Goal: Information Seeking & Learning: Check status

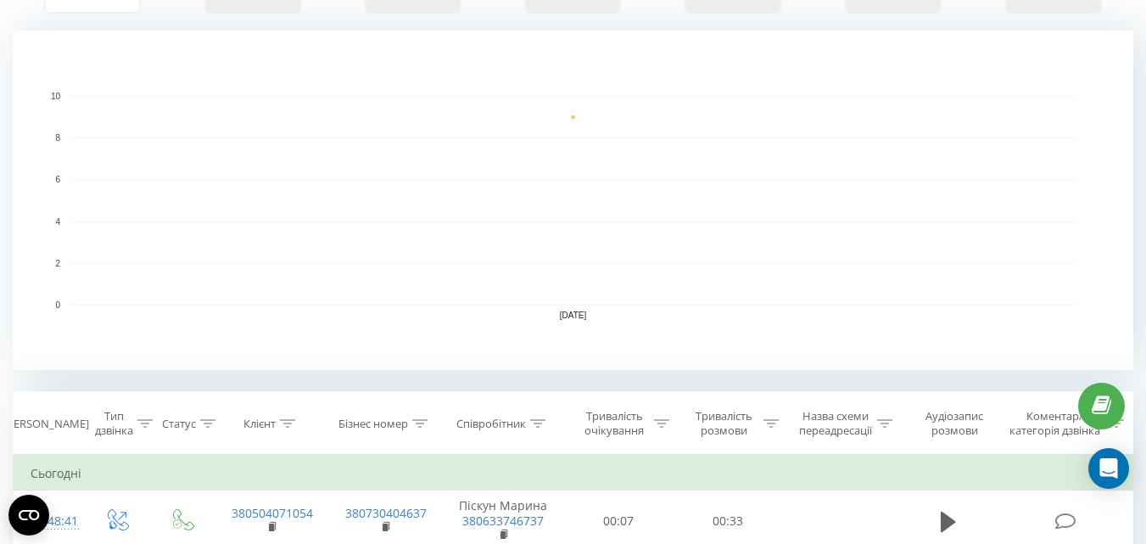
scroll to position [2, 0]
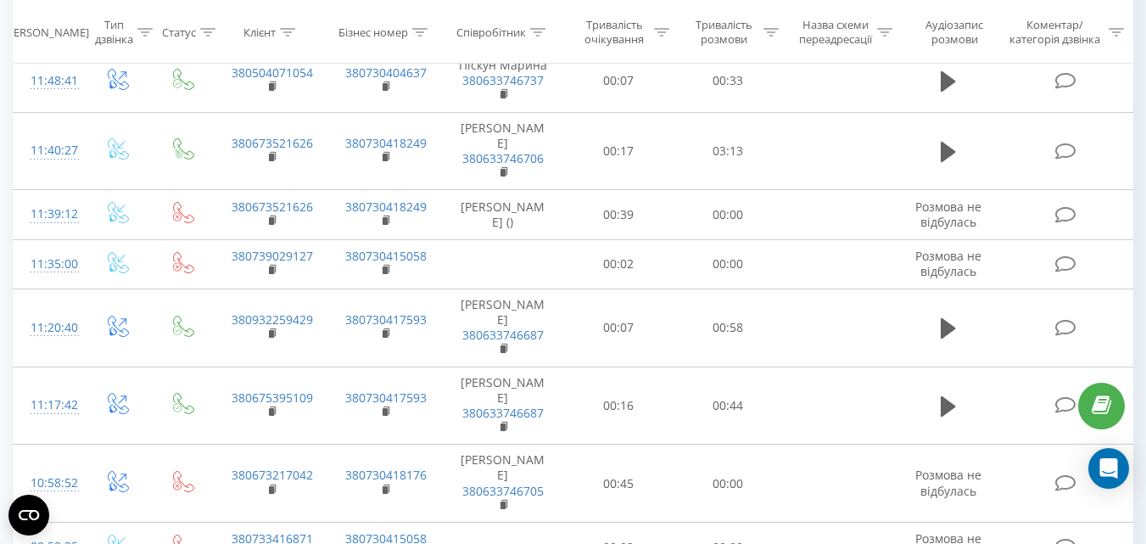
scroll to position [527, 0]
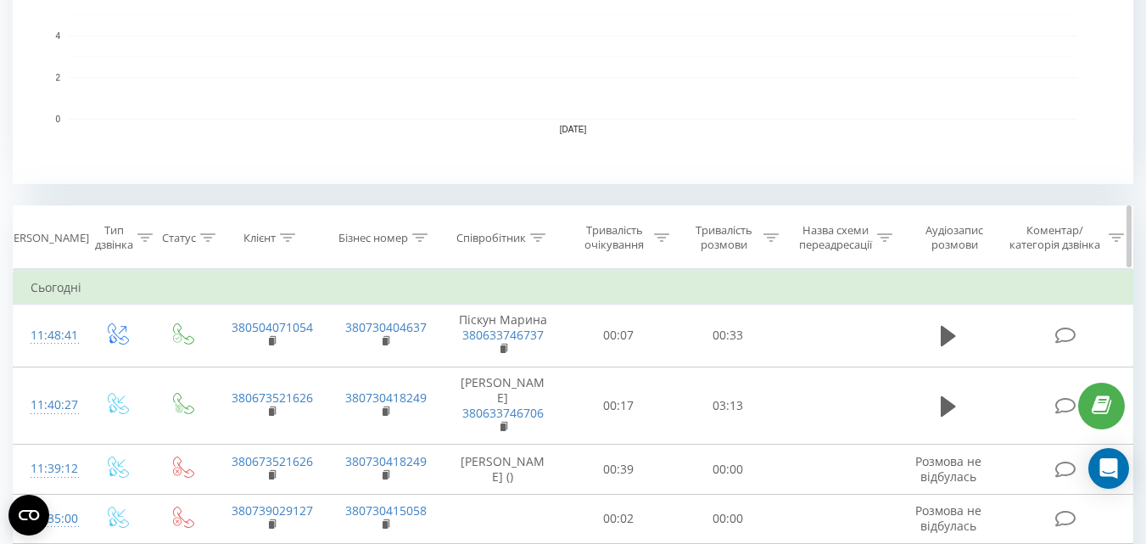
click at [478, 233] on div "Співробітник" at bounding box center [491, 238] width 70 height 14
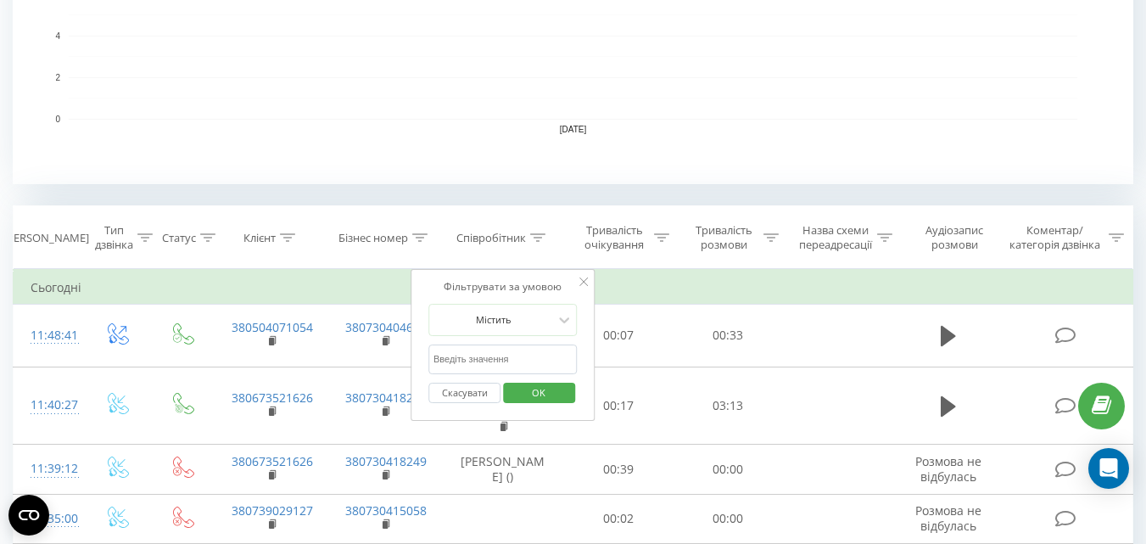
click at [479, 357] on input "text" at bounding box center [502, 359] width 149 height 30
click at [540, 397] on span "OK" at bounding box center [538, 392] width 47 height 26
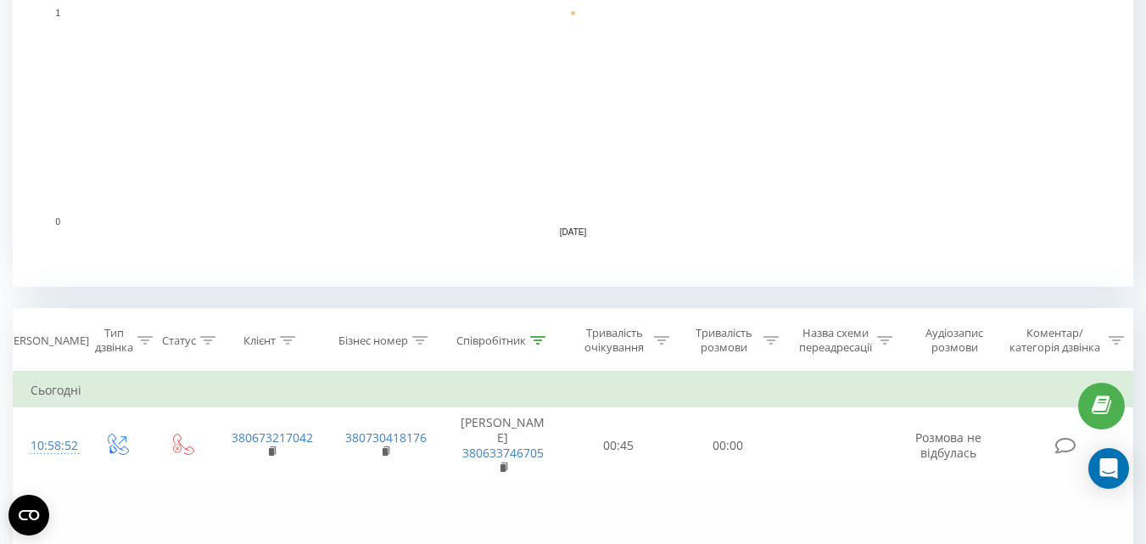
scroll to position [509, 0]
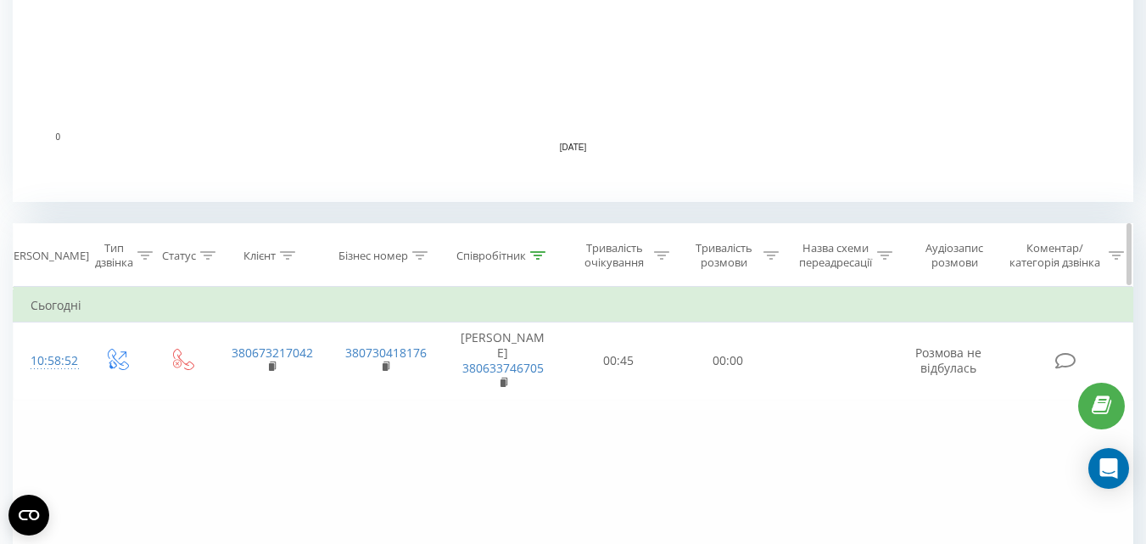
click at [464, 251] on div "Співробітник" at bounding box center [491, 255] width 70 height 14
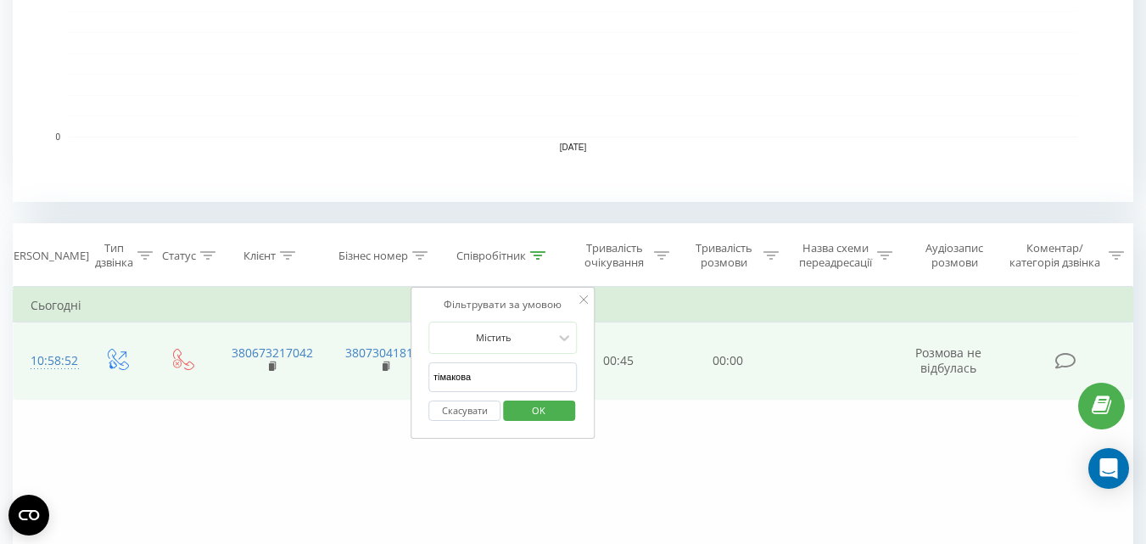
drag, startPoint x: 499, startPoint y: 377, endPoint x: 342, endPoint y: 370, distance: 157.0
click at [342, 370] on table "Фільтрувати за умовою Дорівнює Введіть значення Скасувати OK Фільтрувати за умо…" at bounding box center [573, 344] width 1120 height 114
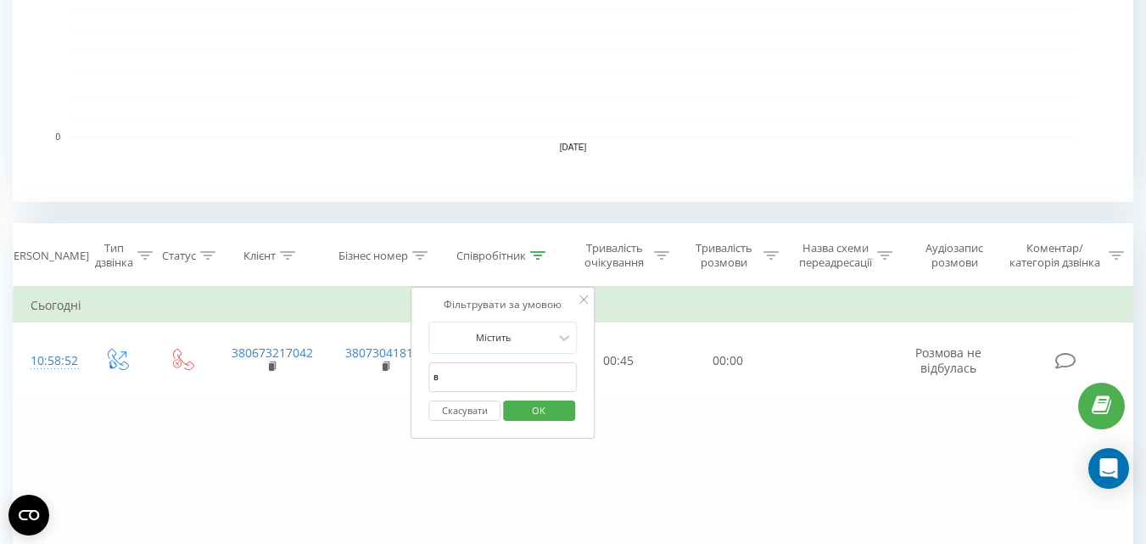
type input "васильєва"
click at [555, 410] on span "OK" at bounding box center [538, 410] width 47 height 26
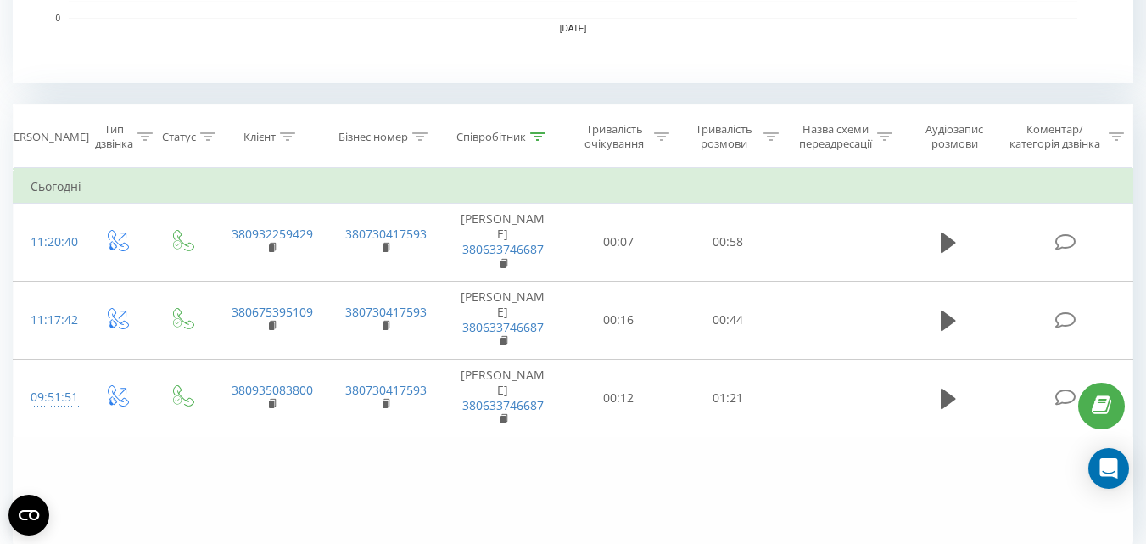
scroll to position [635, 0]
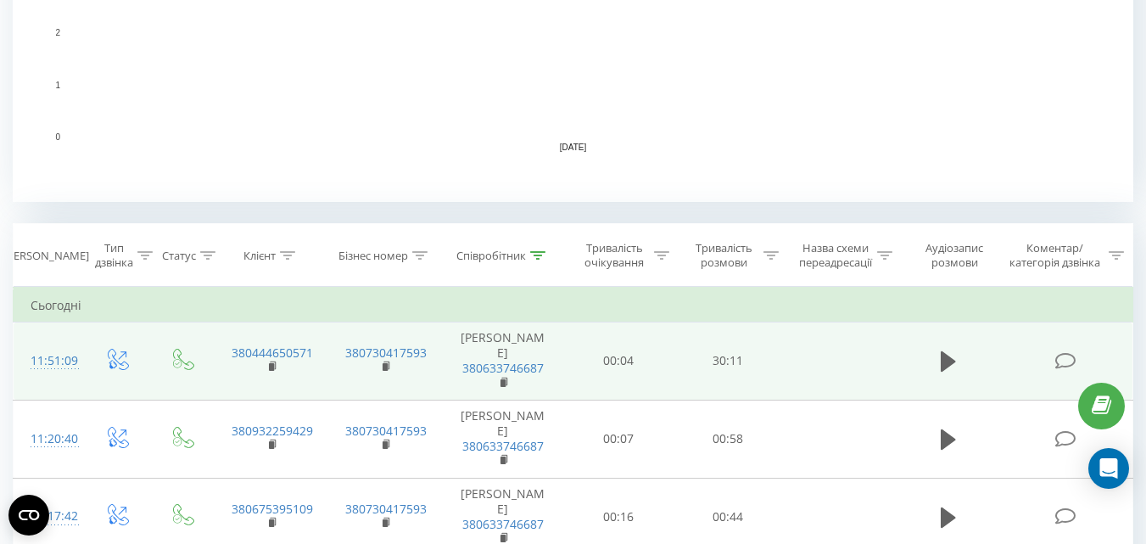
scroll to position [170, 0]
